Goal: Task Accomplishment & Management: Complete application form

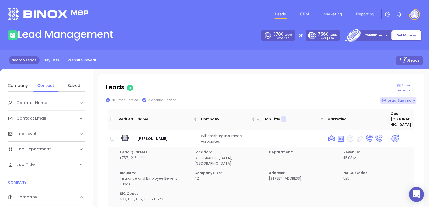
scroll to position [38, 0]
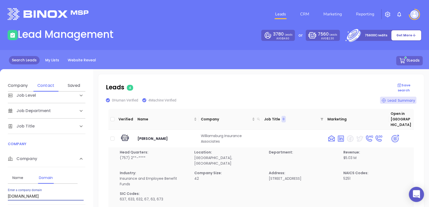
drag, startPoint x: 37, startPoint y: 193, endPoint x: 0, endPoint y: 189, distance: 37.4
click at [0, 189] on html "0 Leads CRM Marketing Reporting Financial Leads Leads Lead Management 3780 Lead…" at bounding box center [214, 103] width 429 height 207
paste input "hottle"
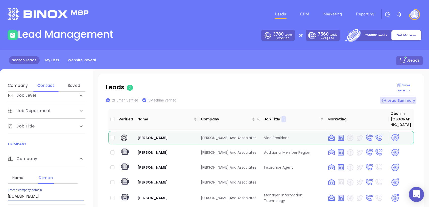
drag, startPoint x: 48, startPoint y: 197, endPoint x: -1, endPoint y: 208, distance: 50.3
click at [0, 207] on html "0 Leads CRM Marketing Reporting Financial Leads Leads Lead Management 3780 Lead…" at bounding box center [214, 103] width 429 height 207
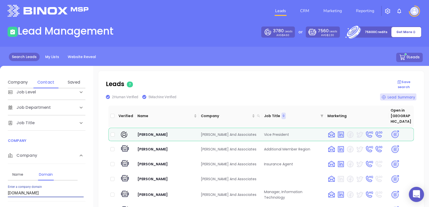
paste input "oberryman"
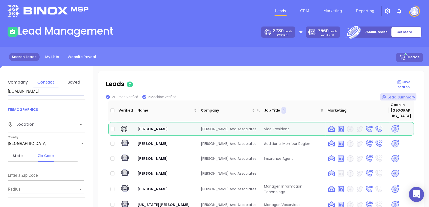
scroll to position [87, 0]
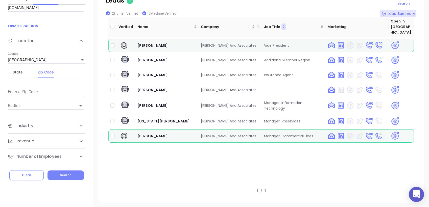
click at [68, 175] on span "Search" at bounding box center [66, 175] width 12 height 4
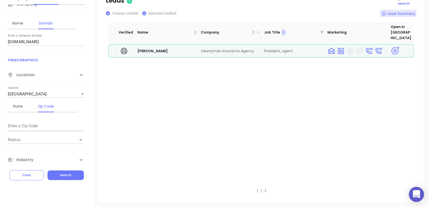
scroll to position [28, 0]
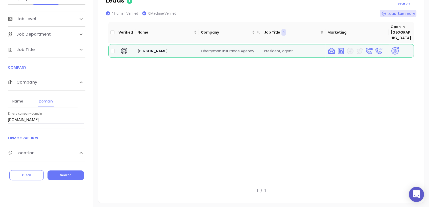
drag, startPoint x: 56, startPoint y: 121, endPoint x: 1, endPoint y: 116, distance: 55.4
click at [1, 116] on div "Contact Name First Name Last Name Contact Email Work or Personal Email Job Leve…" at bounding box center [46, 84] width 93 height 159
paste input "advantageiiinc"
click at [65, 178] on button "Search" at bounding box center [66, 176] width 36 height 10
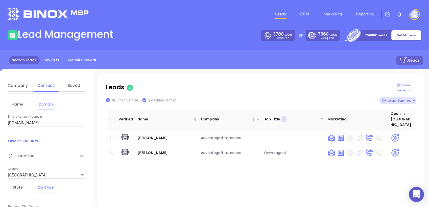
scroll to position [112, 0]
drag, startPoint x: -1, startPoint y: 134, endPoint x: 14, endPoint y: 135, distance: 15.8
click at [0, 139] on html "0 Leads CRM Marketing Reporting Financial Leads Leads Lead Management 3780 Lead…" at bounding box center [214, 103] width 429 height 207
paste input "haunmagruder"
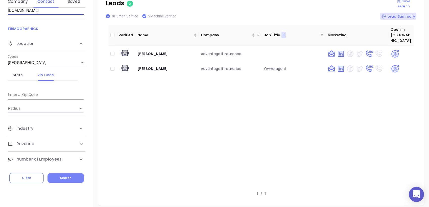
scroll to position [87, 0]
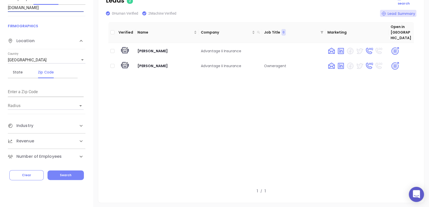
type input "haunmagruder.com"
click at [73, 171] on button "Search" at bounding box center [66, 176] width 36 height 10
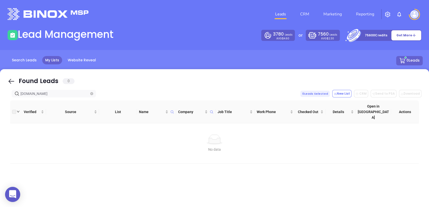
click at [91, 92] on icon "close-circle" at bounding box center [91, 93] width 3 height 3
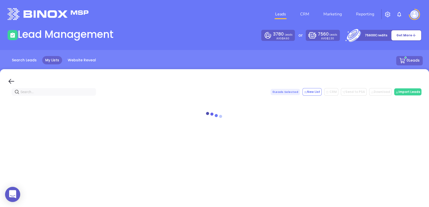
click at [85, 93] on input "text" at bounding box center [54, 92] width 69 height 6
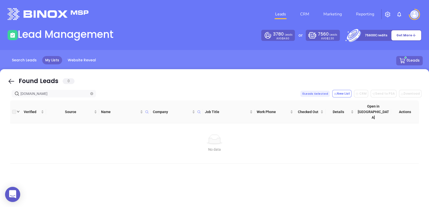
drag, startPoint x: 51, startPoint y: 92, endPoint x: 0, endPoint y: 117, distance: 56.7
click at [0, 116] on html "0 Leads CRM Marketing Reporting Financial Leads Leads Lead Management 3780 Lead…" at bounding box center [214, 103] width 429 height 207
paste input "mesteadinsurancegroup"
type input "[DOMAIN_NAME]"
click at [93, 93] on icon "close-circle" at bounding box center [91, 93] width 3 height 3
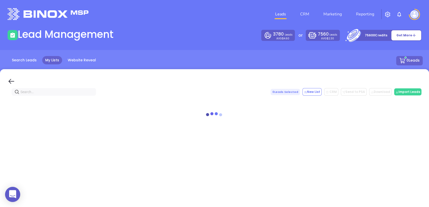
paste input "mcgriff.com"
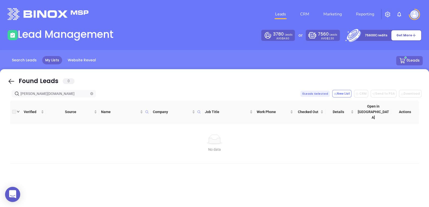
drag, startPoint x: 45, startPoint y: 95, endPoint x: -1, endPoint y: 102, distance: 46.6
click at [0, 102] on html "0 Leads CRM Marketing Reporting Financial Leads Leads Lead Management 3780 Lead…" at bounding box center [214, 103] width 429 height 207
click at [108, 86] on div "Found Leads 0" at bounding box center [215, 82] width 414 height 10
drag, startPoint x: 44, startPoint y: 94, endPoint x: 11, endPoint y: 93, distance: 32.7
click at [0, 94] on html "0 Leads CRM Marketing Reporting Financial Leads Leads Lead Management 3780 Lead…" at bounding box center [214, 103] width 429 height 207
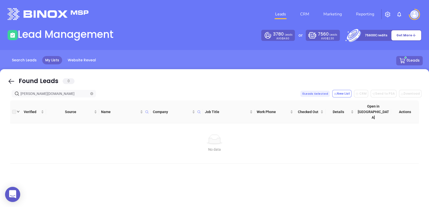
paste input "advantageiiinc"
drag, startPoint x: 62, startPoint y: 94, endPoint x: -1, endPoint y: 118, distance: 68.2
click at [0, 118] on html "0 Leads CRM Marketing Reporting Financial Leads Leads Lead Management 3780 Lead…" at bounding box center [214, 103] width 429 height 207
paste input "haunmagruder"
type input "[DOMAIN_NAME]"
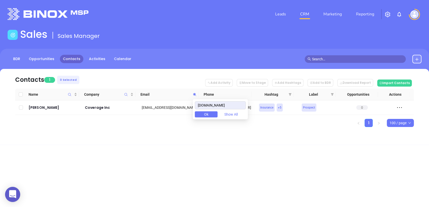
drag, startPoint x: 133, startPoint y: 115, endPoint x: 114, endPoint y: 117, distance: 19.1
click at [114, 117] on body "0 Leads CRM Marketing Reporting Financial Leads Leads Sales Sales Manager BDR O…" at bounding box center [214, 103] width 429 height 207
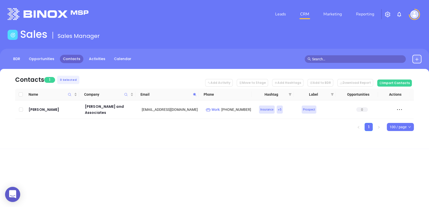
click at [195, 93] on icon at bounding box center [195, 95] width 4 height 4
paste input ".creeksideadvisors.net"
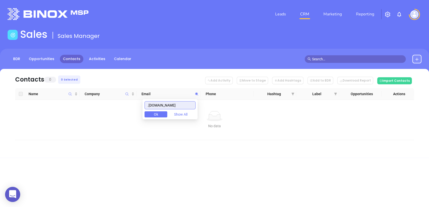
drag, startPoint x: 150, startPoint y: 108, endPoint x: 167, endPoint y: 102, distance: 17.2
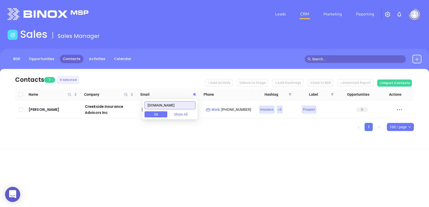
drag, startPoint x: 191, startPoint y: 106, endPoint x: 79, endPoint y: 123, distance: 113.8
click at [78, 123] on body "0 Leads CRM Marketing Reporting Financial Leads Leads Sales Sales Manager BDR O…" at bounding box center [214, 103] width 429 height 207
click at [194, 95] on icon at bounding box center [194, 94] width 3 height 3
paste input "homesteadinsurancegroup.com"
click at [194, 94] on icon at bounding box center [194, 94] width 3 height 3
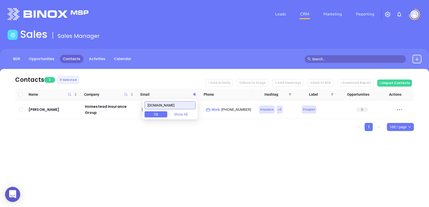
paste input "mcgriff"
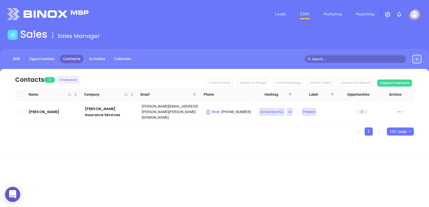
click at [195, 94] on icon at bounding box center [194, 94] width 3 height 3
paste input "partlowinsurance"
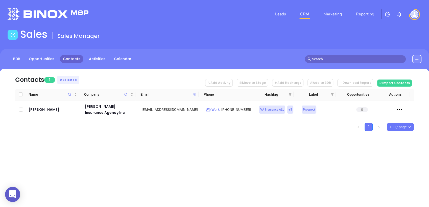
click at [195, 94] on icon at bounding box center [194, 94] width 3 height 3
paste input "oberryman"
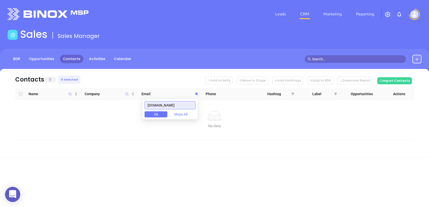
click at [184, 107] on input "oberrymaninsurance.com" at bounding box center [170, 105] width 51 height 8
click at [185, 107] on input "oberrymaninsurance.com" at bounding box center [170, 105] width 51 height 8
click at [186, 106] on input "oberrymaninsurance.com" at bounding box center [170, 105] width 51 height 8
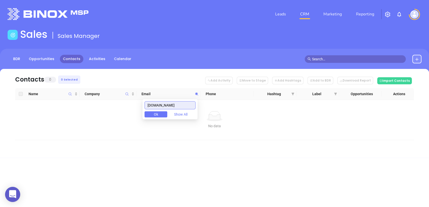
click at [178, 107] on input "oberrymaninsurance.com" at bounding box center [170, 105] width 51 height 8
paste input "/advantageiiinc"
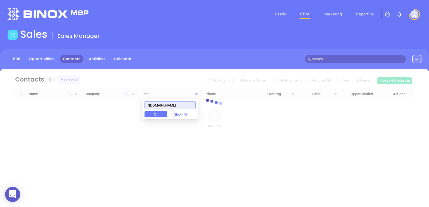
click at [152, 105] on input "/advantageiiinc.com" at bounding box center [170, 105] width 51 height 8
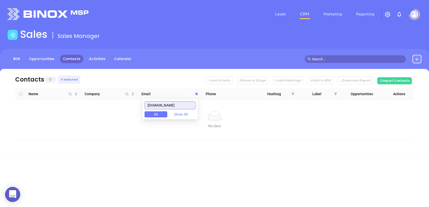
drag, startPoint x: 25, startPoint y: 134, endPoint x: -1, endPoint y: 137, distance: 26.8
click at [0, 137] on html "0 Leads CRM Marketing Reporting Financial Leads Leads Sales Sales Manager BDR O…" at bounding box center [214, 103] width 429 height 207
paste input "haunmagruder"
drag, startPoint x: 184, startPoint y: 106, endPoint x: 109, endPoint y: 114, distance: 75.6
click at [111, 113] on body "0 Leads CRM Marketing Reporting Financial Leads Leads Sales Sales Manager BDR O…" at bounding box center [214, 103] width 429 height 207
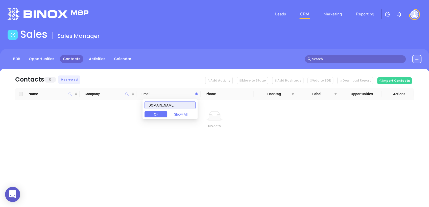
paste input "ldbinsurance"
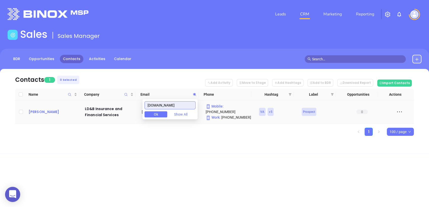
type input "ldbinsurance.com"
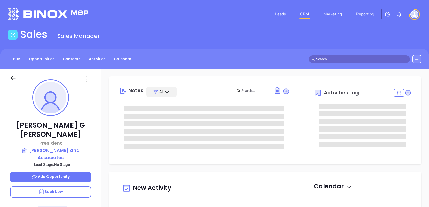
type input "Liz Cruz"
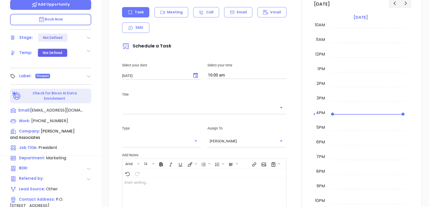
scroll to position [47, 0]
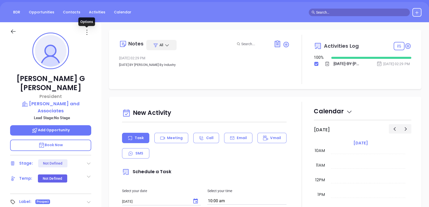
click at [85, 33] on icon at bounding box center [87, 32] width 8 height 8
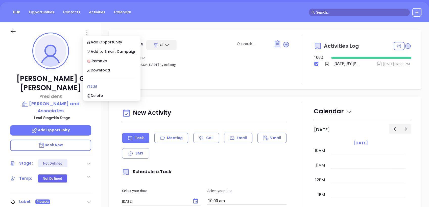
click at [96, 86] on div "Edit" at bounding box center [112, 87] width 50 height 6
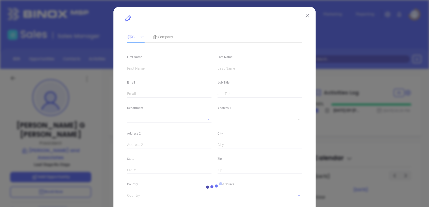
type input "Priscilla G"
type input "Hottle"
type input "phottle@hottleinsurance.com"
type input "President"
type input "1"
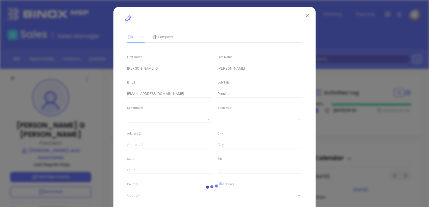
type input "www.linkedin.com/in/priscillahottle"
type input "Marketing"
type input "Other"
type input "undefined undefined"
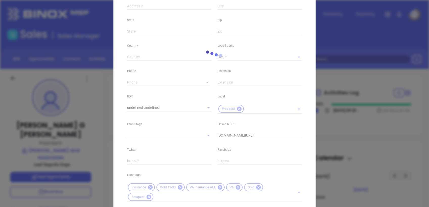
type input "(540) 351-0862"
type input "1"
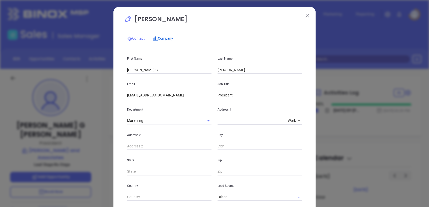
click at [166, 39] on span "Company" at bounding box center [163, 38] width 20 height 4
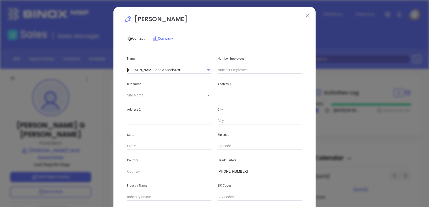
click at [203, 98] on body "Leads CRM Marketing Reporting Financial Leads Leads Sales Sales Manager BDR Opp…" at bounding box center [214, 103] width 429 height 207
click at [206, 98] on li "Warrenton" at bounding box center [212, 95] width 27 height 9
type input "Warrenton"
type input "98111"
type input "P.O. Box 3473"
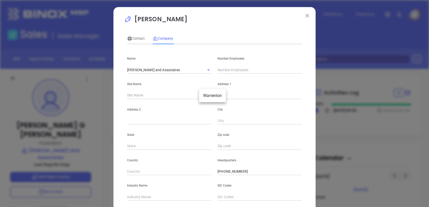
type input "Warrenton"
type input "VA"
type input "20186"
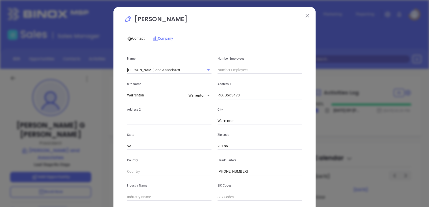
drag, startPoint x: 241, startPoint y: 96, endPoint x: 121, endPoint y: 116, distance: 121.0
click at [127, 116] on div "Name Hottle and Associates Number Employees Site Name Warrenton Warrenton 98111…" at bounding box center [214, 150] width 175 height 204
paste input "Main Street Warrenton, VA 20186"
click at [237, 94] on input "Main Street Warrenton, VA 20186" at bounding box center [260, 96] width 84 height 8
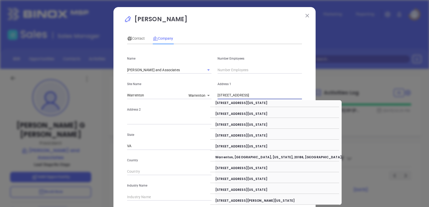
drag, startPoint x: 240, startPoint y: 94, endPoint x: 429, endPoint y: 86, distance: 189.1
click at [429, 90] on html "Leads CRM Marketing Reporting Financial Leads Leads Sales Sales Manager BDR Opp…" at bounding box center [214, 103] width 429 height 207
type input "71 Main Street"
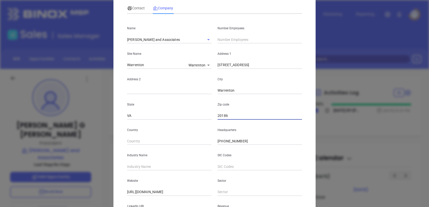
scroll to position [56, 0]
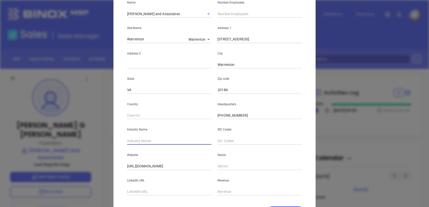
click at [153, 142] on input "text" at bounding box center [169, 141] width 84 height 8
type input "Insurance"
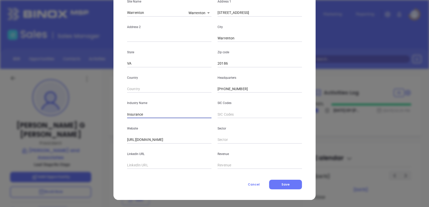
click at [148, 165] on input "text" at bounding box center [169, 166] width 84 height 8
paste input "https://www.linkedin.com/company/hottle-and-associates/"
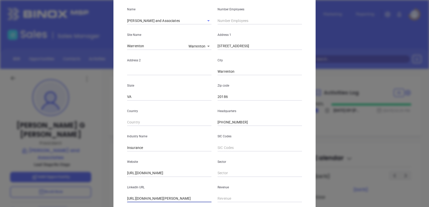
scroll to position [0, 0]
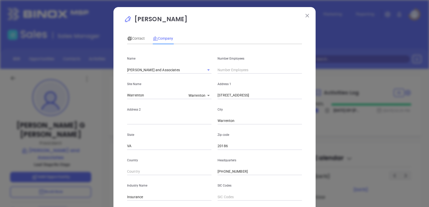
type input "https://www.linkedin.com/company/hottle-and-associates/"
click at [243, 70] on input "text" at bounding box center [260, 70] width 84 height 8
type input "17"
click at [135, 39] on span "Contact" at bounding box center [136, 38] width 18 height 4
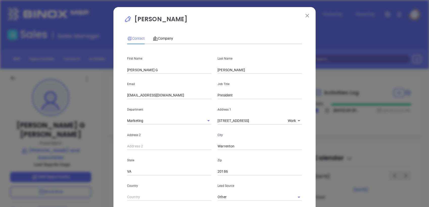
click at [190, 117] on input "Marketing" at bounding box center [162, 120] width 70 height 7
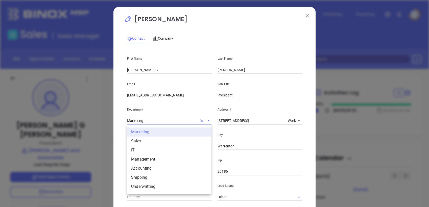
click at [204, 48] on div "Contact Company First Name Priscilla G Last Name Hottle Email phottle@hottleins…" at bounding box center [214, 186] width 175 height 313
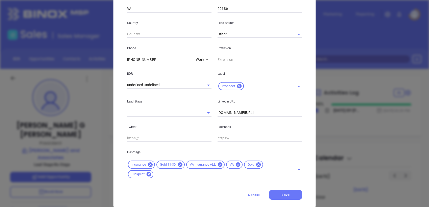
scroll to position [174, 0]
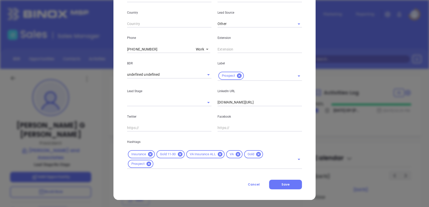
click at [258, 152] on icon at bounding box center [259, 155] width 6 height 6
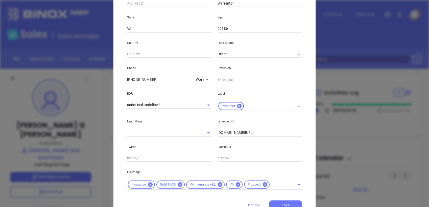
scroll to position [164, 0]
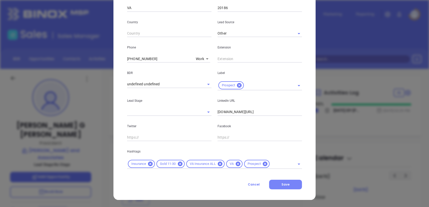
click at [287, 185] on span "Save" at bounding box center [286, 185] width 8 height 4
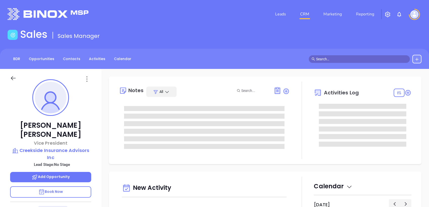
type input "[DATE]"
type input "[PERSON_NAME]"
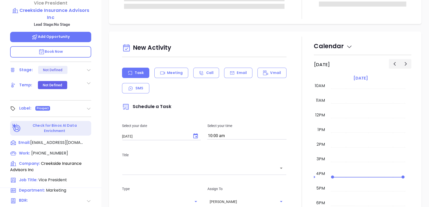
scroll to position [215, 0]
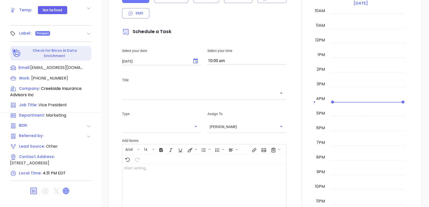
click at [65, 188] on icon at bounding box center [66, 191] width 6 height 6
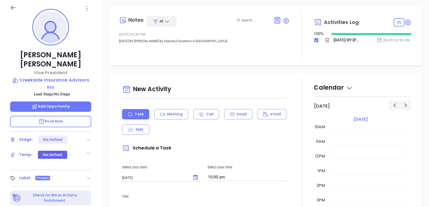
scroll to position [47, 0]
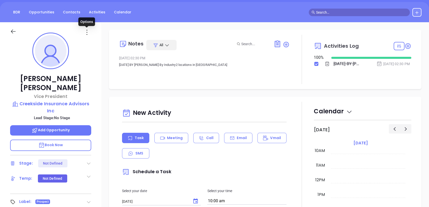
click at [88, 35] on icon at bounding box center [87, 32] width 8 height 8
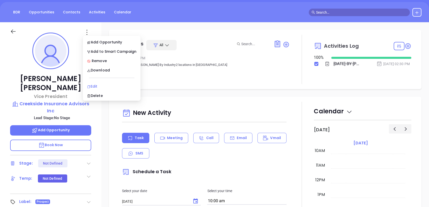
click at [99, 88] on div "Edit" at bounding box center [112, 87] width 50 height 6
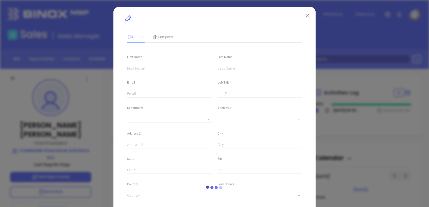
type input "[PERSON_NAME]"
type input "[EMAIL_ADDRESS][DOMAIN_NAME]"
type input "Vice President"
type input "1"
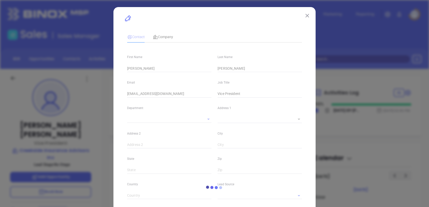
type input "[DOMAIN_NAME][URL]"
type input "Marketing"
type input "Other"
type input "undefined undefined"
type input "[PHONE_NUMBER]"
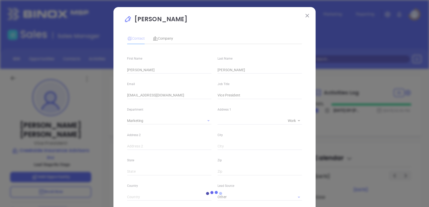
type input "1"
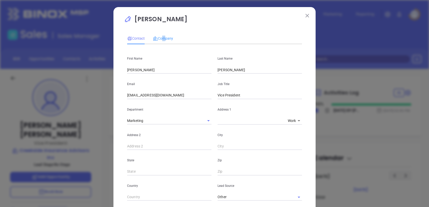
click at [160, 44] on div "Company" at bounding box center [163, 39] width 20 height 12
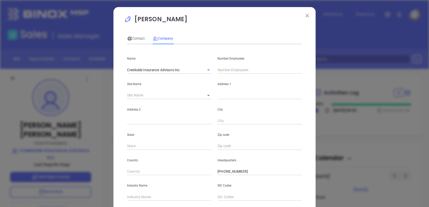
click at [245, 70] on input "text" at bounding box center [260, 70] width 84 height 8
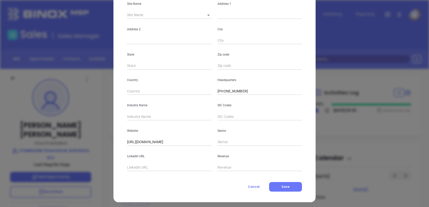
scroll to position [83, 0]
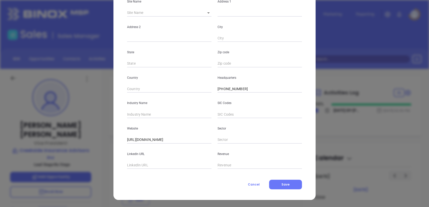
type input "21"
click at [142, 115] on input "text" at bounding box center [169, 115] width 84 height 8
type input "Insurance"
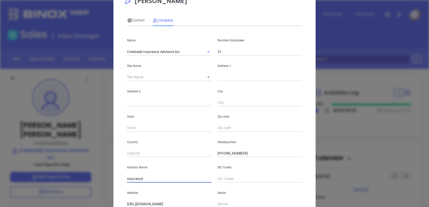
scroll to position [0, 0]
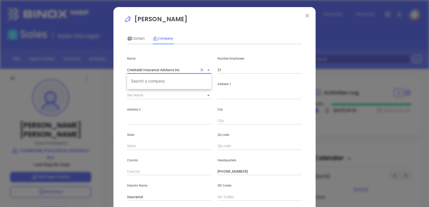
click at [155, 70] on input "Creekside Insurance Advisors Inc" at bounding box center [162, 69] width 70 height 7
click at [156, 68] on input "Creekside Insurance Advisors Inc" at bounding box center [162, 69] width 70 height 7
click at [157, 69] on input "Creekside Insurance Advisors Inc" at bounding box center [162, 69] width 70 height 7
click at [158, 71] on input "Creekside Insurance Advisors Inc" at bounding box center [162, 69] width 70 height 7
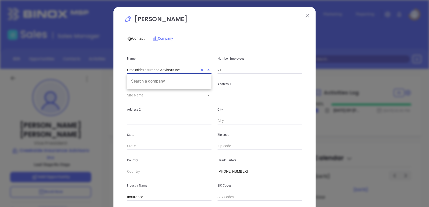
click at [158, 71] on input "Creekside Insurance Advisors Inc" at bounding box center [162, 69] width 70 height 7
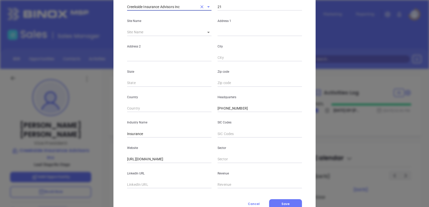
scroll to position [83, 0]
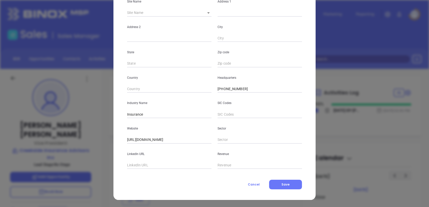
click at [139, 167] on input "text" at bounding box center [169, 166] width 84 height 8
paste input "https://www.linkedin.com/company/creekside-insurance-advisors-inc/"
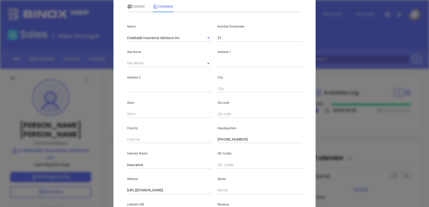
scroll to position [0, 0]
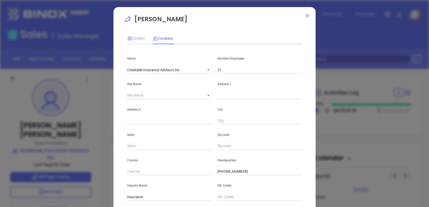
type input "https://www.linkedin.com/company/creekside-insurance-advisors-inc/"
click at [134, 36] on span "Contact" at bounding box center [136, 38] width 18 height 4
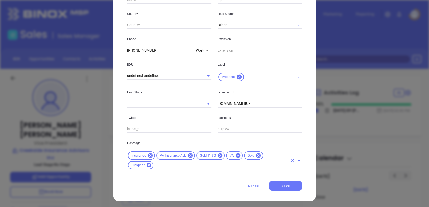
scroll to position [174, 0]
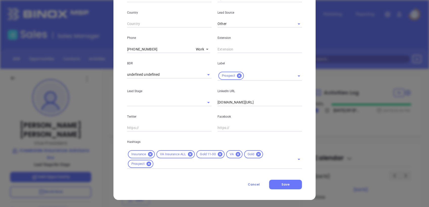
click at [257, 154] on icon at bounding box center [259, 155] width 6 height 6
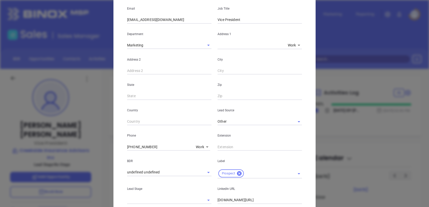
scroll to position [164, 0]
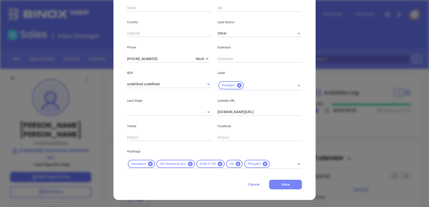
click at [285, 185] on span "Save" at bounding box center [286, 185] width 8 height 4
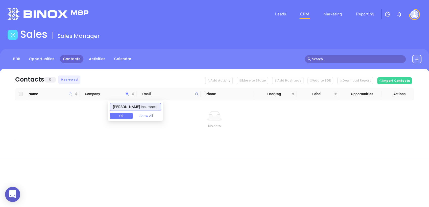
drag, startPoint x: 58, startPoint y: 124, endPoint x: 1, endPoint y: 143, distance: 60.0
click at [0, 143] on html "0 Leads CRM Marketing Reporting Financial Leads Leads Sales Sales Manager BDR O…" at bounding box center [214, 103] width 429 height 207
paste input "Oberryman"
type input "Oberryman"
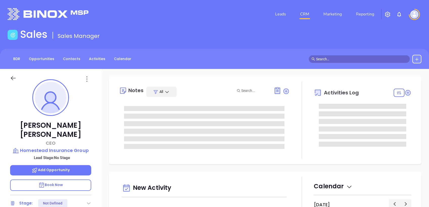
type input "[PERSON_NAME]"
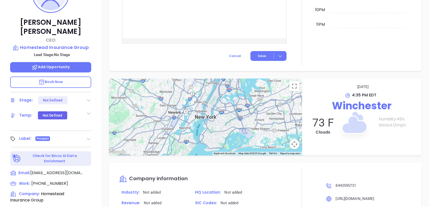
scroll to position [28, 0]
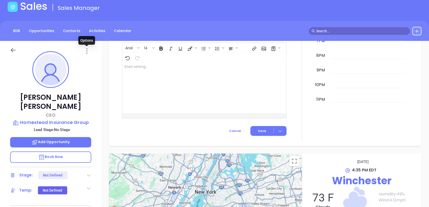
click at [87, 50] on icon at bounding box center [87, 51] width 8 height 8
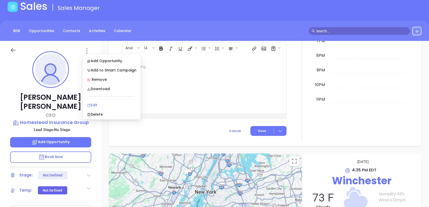
click at [97, 101] on li "Edit" at bounding box center [112, 105] width 56 height 11
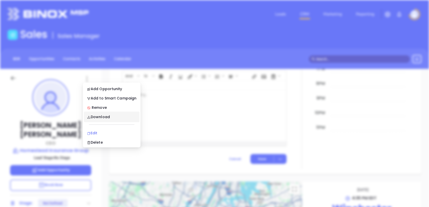
scroll to position [0, 0]
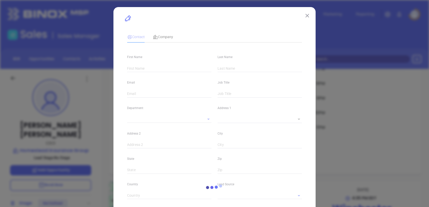
type input "Phillip J."
type input "Lewis"
type input "pj@homesteadinsurancegroup.com"
type input "CEO"
type input "1"
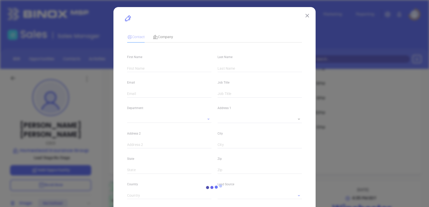
type input "www.linkedin.com/in/pjlewis"
type input "Marketing"
type input "Other"
type input "undefined undefined"
type input "(844) 359-5731"
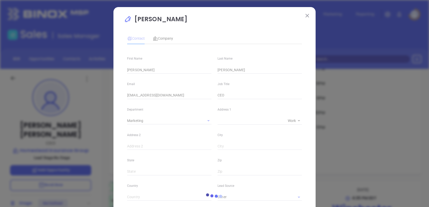
type input "1"
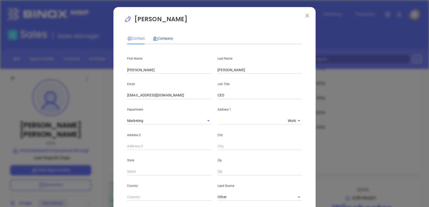
click at [163, 37] on span "Company" at bounding box center [163, 38] width 20 height 4
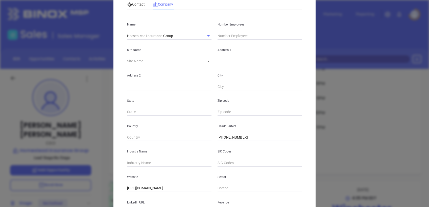
scroll to position [56, 0]
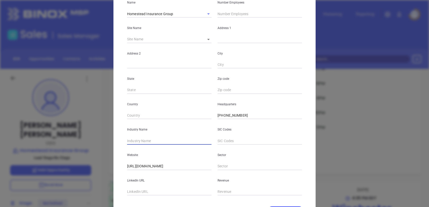
click at [146, 141] on input "text" at bounding box center [169, 141] width 84 height 8
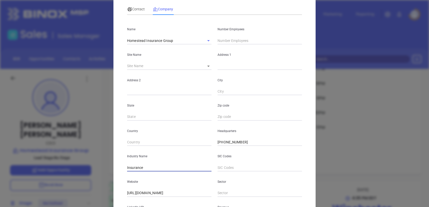
scroll to position [0, 0]
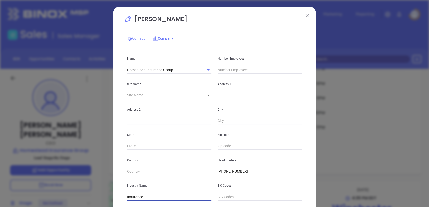
type input "Insurance"
click at [131, 38] on span "Contact" at bounding box center [136, 38] width 18 height 4
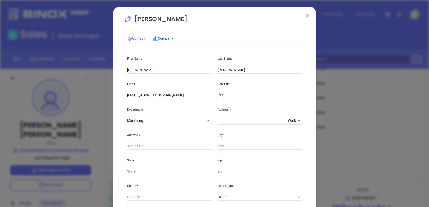
click at [162, 38] on span "Company" at bounding box center [163, 38] width 20 height 4
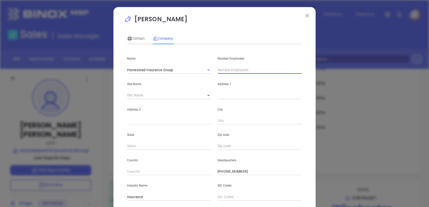
click at [222, 69] on input "text" at bounding box center [260, 70] width 84 height 8
type input "6"
click at [207, 95] on icon at bounding box center [208, 95] width 3 height 1
click at [206, 96] on body "Leads CRM Marketing Reporting Financial Leads Leads Sales Sales Manager BDR Opp…" at bounding box center [214, 103] width 429 height 207
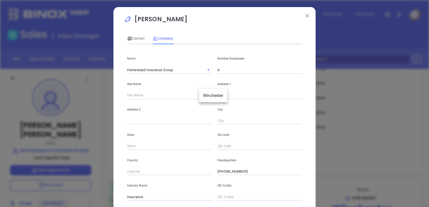
click at [206, 96] on li "Winchester" at bounding box center [213, 95] width 28 height 9
type input "Winchester"
type input "98032"
type input "3113 Valley Avenue"
type input "Suite 100"
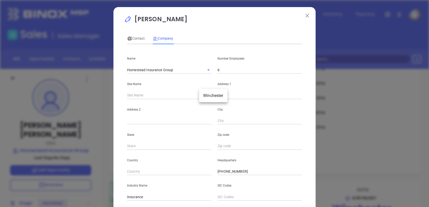
type input "Winchester"
type input "VA"
type input "22601"
click at [136, 38] on span "Contact" at bounding box center [136, 38] width 18 height 4
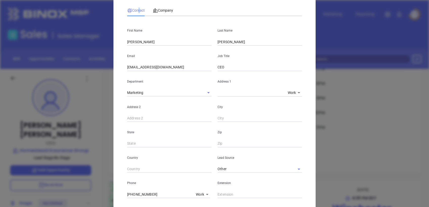
scroll to position [174, 0]
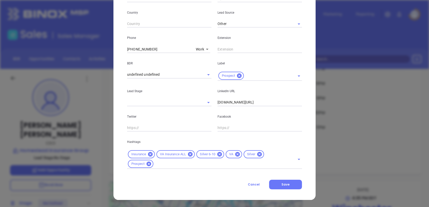
click at [257, 154] on icon at bounding box center [259, 154] width 5 height 5
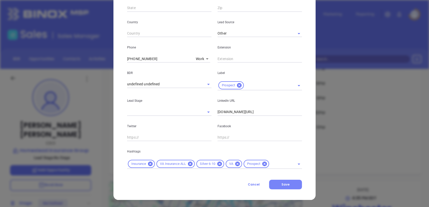
click at [289, 185] on button "Save" at bounding box center [285, 185] width 33 height 10
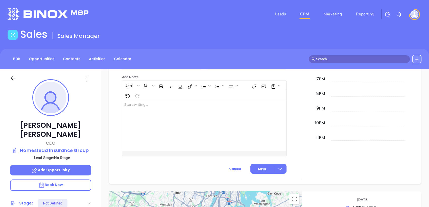
scroll to position [251, 0]
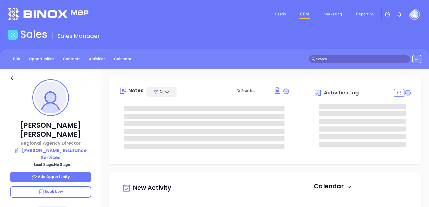
type input "[DATE]"
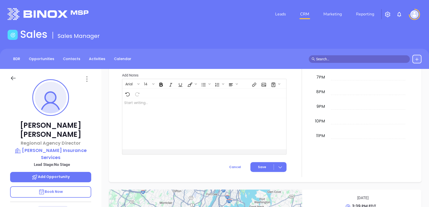
type input "[PERSON_NAME]"
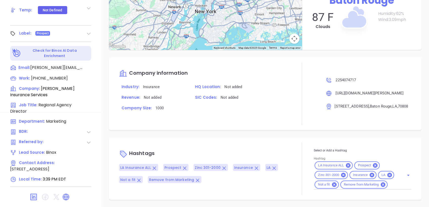
scroll to position [261, 0]
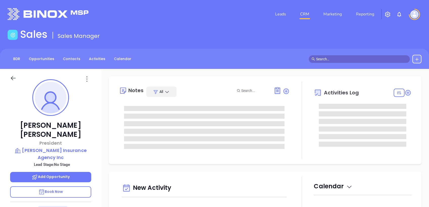
type input "[DATE]"
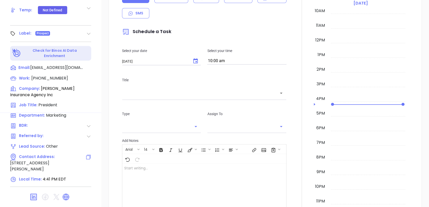
type input "[PERSON_NAME]"
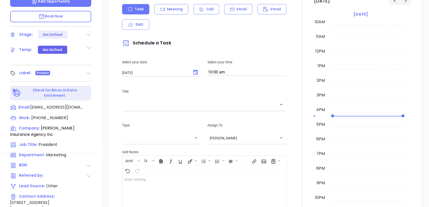
scroll to position [75, 0]
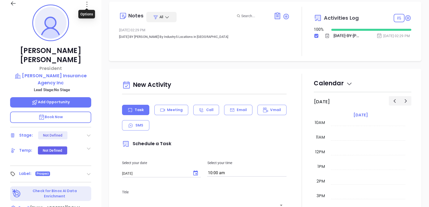
click at [86, 4] on icon at bounding box center [87, 4] width 8 height 8
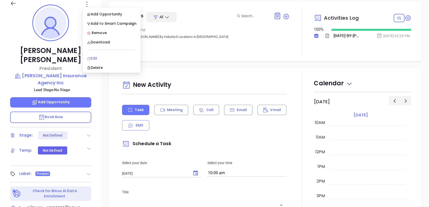
click at [95, 56] on div "Edit" at bounding box center [112, 59] width 50 height 6
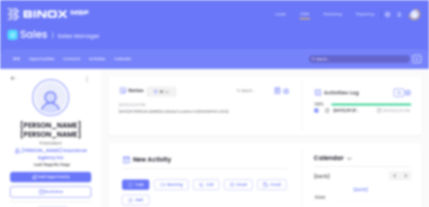
scroll to position [0, 0]
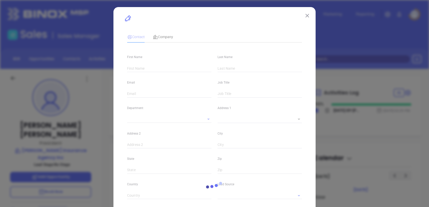
type input "[PERSON_NAME]"
type input "[EMAIL_ADDRESS][DOMAIN_NAME]"
type input "President"
type input "1"
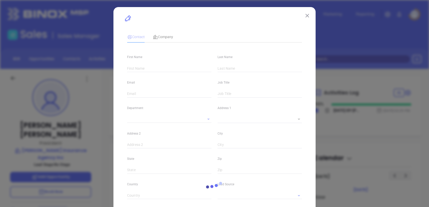
type input "www.linkedin.com/in/michael-partlow-9258b216"
type input "Marketing"
type input "Other"
type input "undefined undefined"
type input "(540) 667-4980"
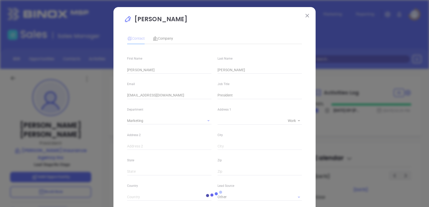
type input "1"
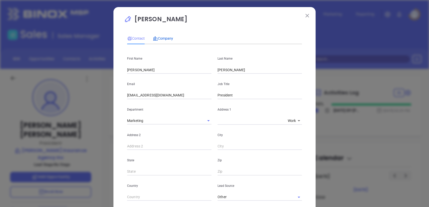
click at [164, 38] on span "Company" at bounding box center [163, 38] width 20 height 4
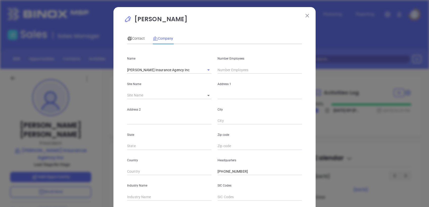
click at [234, 68] on input "text" at bounding box center [260, 70] width 84 height 8
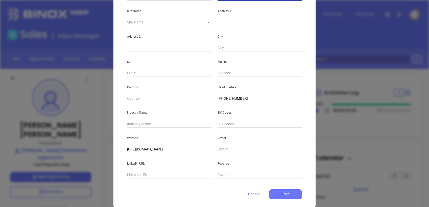
scroll to position [83, 0]
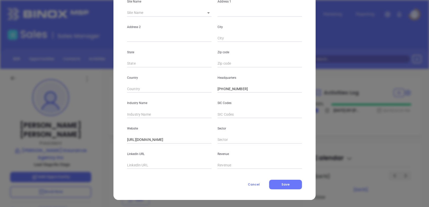
type input "26"
click at [158, 114] on input "text" at bounding box center [169, 115] width 84 height 8
type input "Insurance"
paste input "https://www.linkedin.com/company/partlowinsuranceagencyinc/about/"
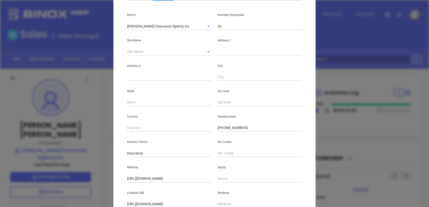
scroll to position [0, 0]
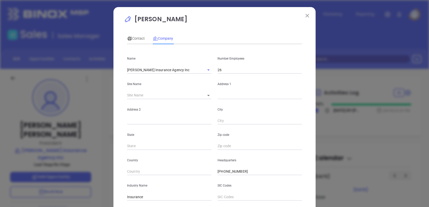
type input "https://www.linkedin.com/company/partlowinsuranceagencyinc/about/"
click at [206, 93] on body "Leads CRM Marketing Reporting Financial Leads Leads Sales Sales Manager BDR Opp…" at bounding box center [214, 103] width 429 height 207
drag, startPoint x: 204, startPoint y: 98, endPoint x: 214, endPoint y: 99, distance: 9.6
click at [205, 98] on li "Winchester" at bounding box center [213, 95] width 28 height 9
type input "Winchester"
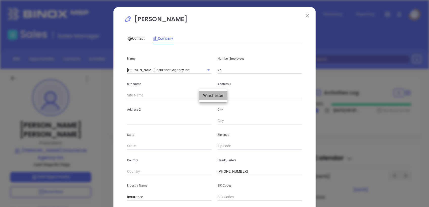
type input "98106"
type input "2333 North Frederick Pike"
type input "Winchester"
type input "VA"
type input "22603"
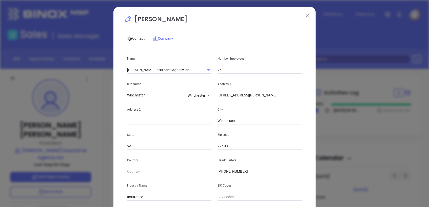
click at [143, 34] on div "Contact Company" at bounding box center [150, 39] width 46 height 12
click at [136, 38] on span "Contact" at bounding box center [136, 38] width 18 height 4
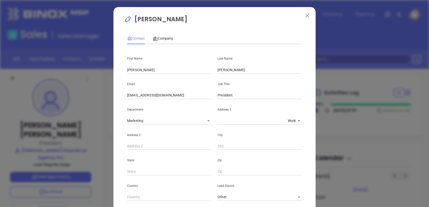
scroll to position [174, 0]
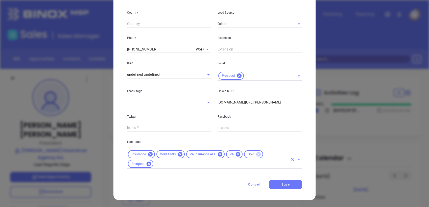
click at [257, 153] on icon at bounding box center [258, 154] width 5 height 5
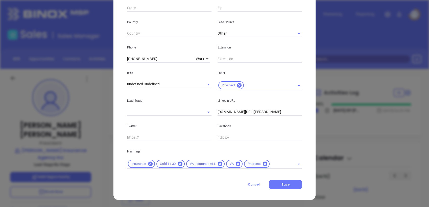
scroll to position [164, 0]
click at [287, 187] on button "Save" at bounding box center [285, 185] width 33 height 10
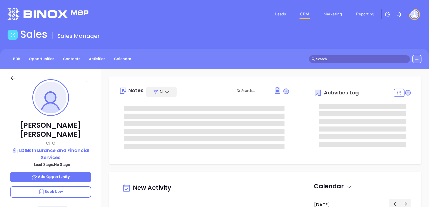
type input "[DATE]"
type input "[PERSON_NAME]"
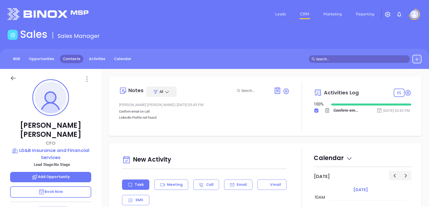
scroll to position [0, 0]
click at [87, 78] on icon at bounding box center [87, 79] width 8 height 8
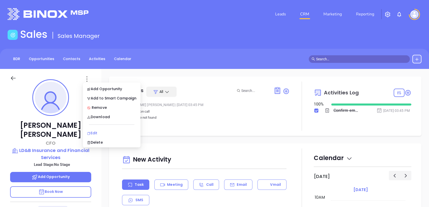
click at [95, 137] on li "Edit" at bounding box center [112, 133] width 56 height 11
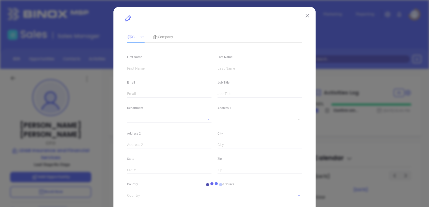
type input "[PERSON_NAME]"
type input "[EMAIL_ADDRESS][DOMAIN_NAME]"
type input "CFO"
type textarea "[STREET_ADDRESS]"
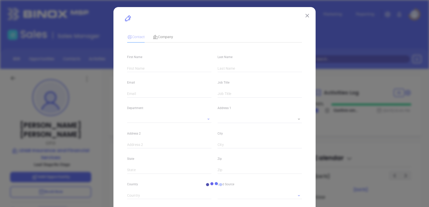
type input "1"
type input "Harrisonburg"
type input "VA"
type input "22801"
type input "US"
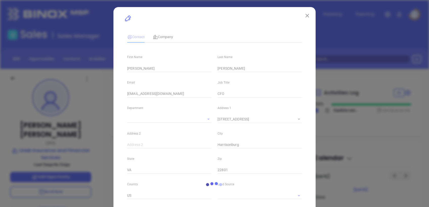
type input "Marketing"
type input "Binox"
type input "undefined undefined"
type input "[PHONE_NUMBER]"
type input "1"
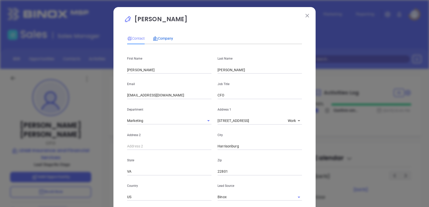
click at [160, 40] on span "Company" at bounding box center [163, 38] width 20 height 4
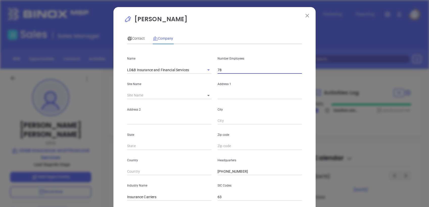
click at [233, 69] on input "78" at bounding box center [260, 70] width 84 height 8
type input "7"
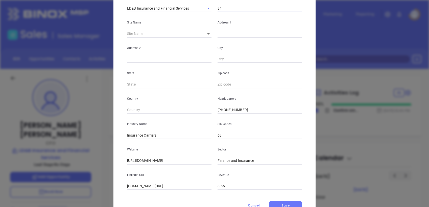
scroll to position [83, 0]
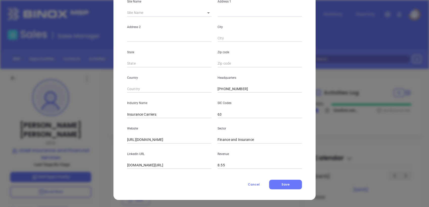
type input "84"
click at [168, 111] on input "Insurance Carriers" at bounding box center [169, 115] width 84 height 8
type input "Insurance"
drag, startPoint x: 200, startPoint y: 51, endPoint x: 196, endPoint y: 52, distance: 4.2
click at [200, 51] on p "State" at bounding box center [169, 53] width 84 height 6
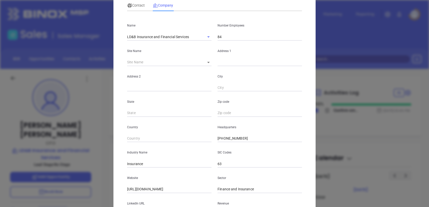
scroll to position [0, 0]
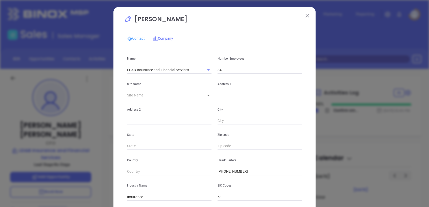
click at [134, 35] on div "Contact" at bounding box center [136, 39] width 18 height 12
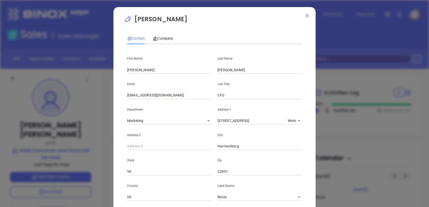
scroll to position [174, 0]
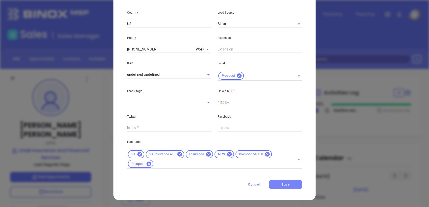
drag, startPoint x: 282, startPoint y: 185, endPoint x: 285, endPoint y: 183, distance: 3.2
click at [282, 185] on span "Save" at bounding box center [286, 185] width 8 height 4
